Goal: Information Seeking & Learning: Find specific fact

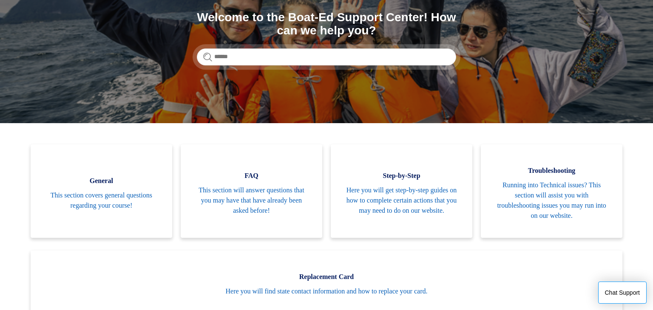
scroll to position [102, 0]
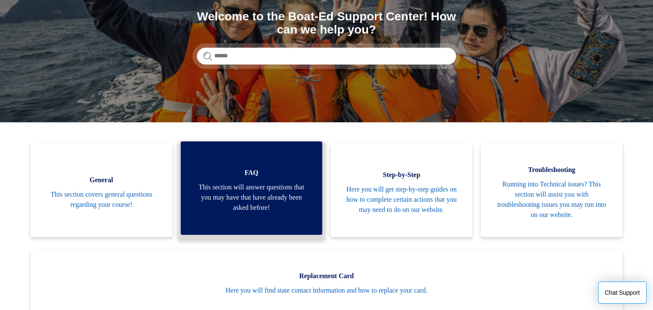
click at [264, 213] on link "FAQ This section will answer questions that you may have that have already been…" at bounding box center [251, 187] width 141 height 93
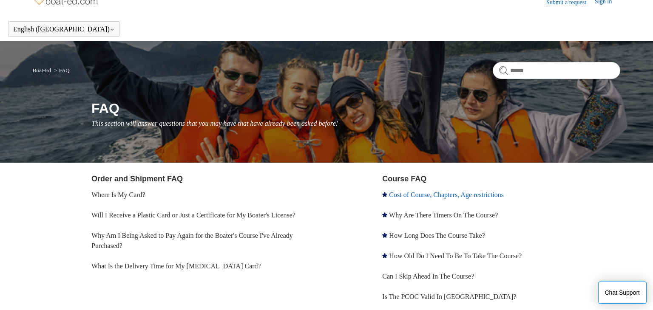
scroll to position [14, 0]
click at [437, 194] on link "Cost of Course, Chapters, Age restrictions" at bounding box center [446, 194] width 115 height 7
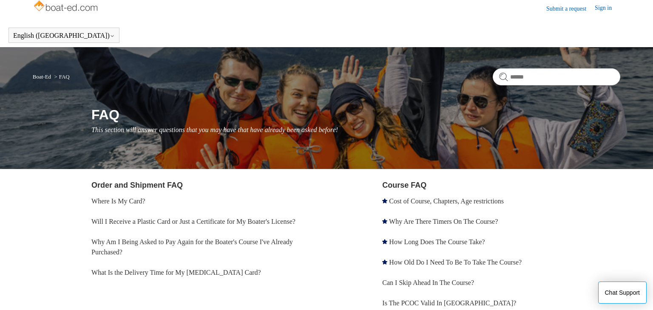
scroll to position [0, 0]
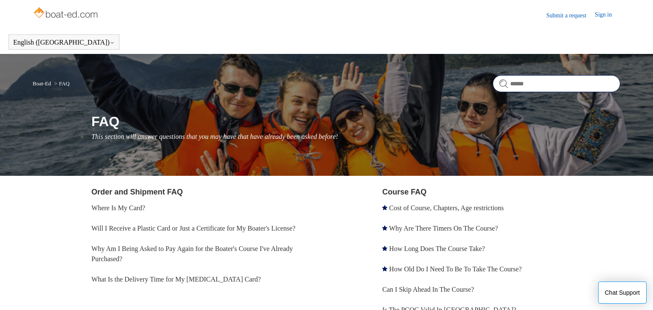
click at [534, 85] on input "Search" at bounding box center [555, 83] width 127 height 17
type input "********"
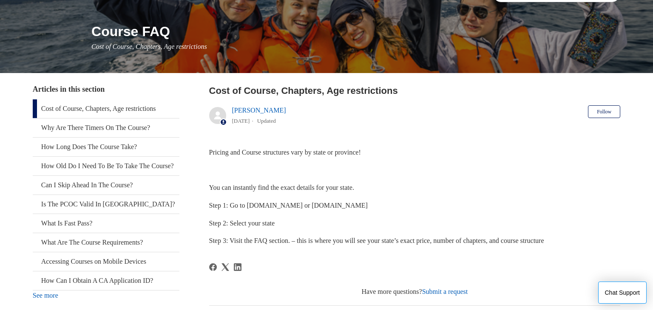
scroll to position [91, 0]
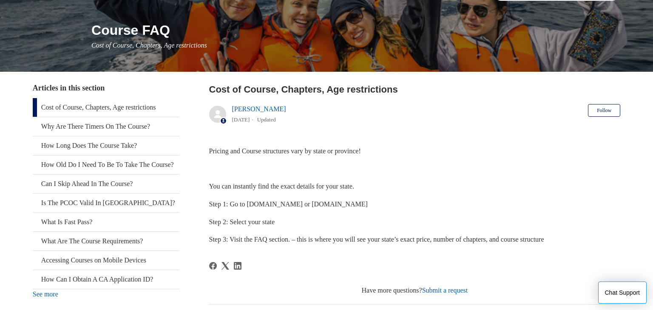
click at [262, 237] on span "Step 3: Visit the FAQ section. – this is where you will see your state’s exact …" at bounding box center [376, 239] width 335 height 7
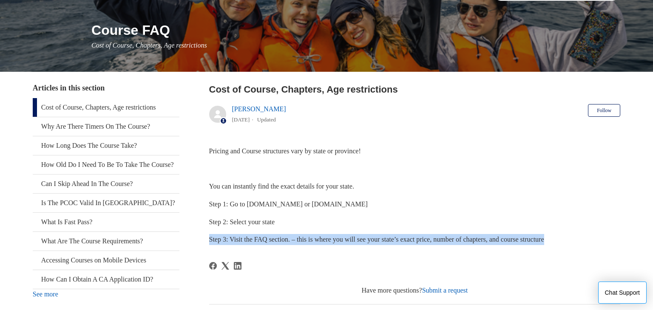
click at [262, 237] on span "Step 3: Visit the FAQ section. – this is where you will see your state’s exact …" at bounding box center [376, 239] width 335 height 7
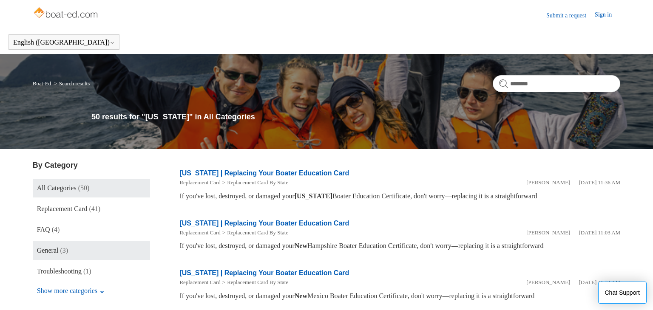
click at [102, 253] on link "General (3)" at bounding box center [91, 250] width 117 height 19
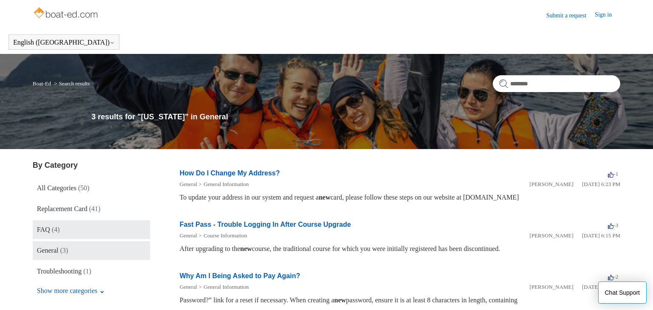
click at [104, 231] on link "FAQ (4)" at bounding box center [91, 230] width 117 height 19
